Goal: Use online tool/utility: Utilize a website feature to perform a specific function

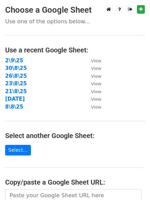
scroll to position [119, 0]
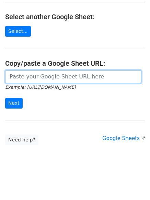
click at [27, 76] on input "url" at bounding box center [73, 76] width 136 height 13
paste input "https://docs.google.com/spreadsheets/d/1aGg_30rJHiTsWTZtncrcitw30K4b3j7wkwxte01…"
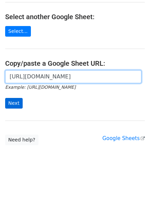
type input "https://docs.google.com/spreadsheets/d/1aGg_30rJHiTsWTZtncrcitw30K4b3j7wkwxte01…"
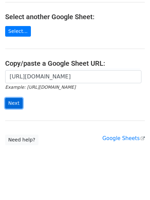
click at [12, 103] on input "Next" at bounding box center [13, 103] width 17 height 11
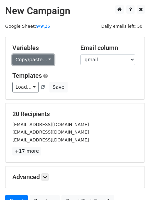
click at [35, 61] on link "Copy/paste..." at bounding box center [33, 59] width 42 height 11
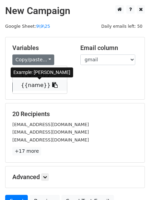
click at [34, 82] on link "{{name}}" at bounding box center [40, 85] width 54 height 11
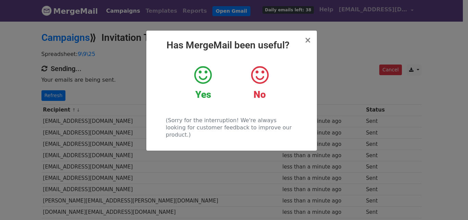
click at [406, 68] on div "× Has MergeMail been useful? Yes No (Sorry for the interruption! We're always l…" at bounding box center [234, 120] width 468 height 199
